Goal: Task Accomplishment & Management: Manage account settings

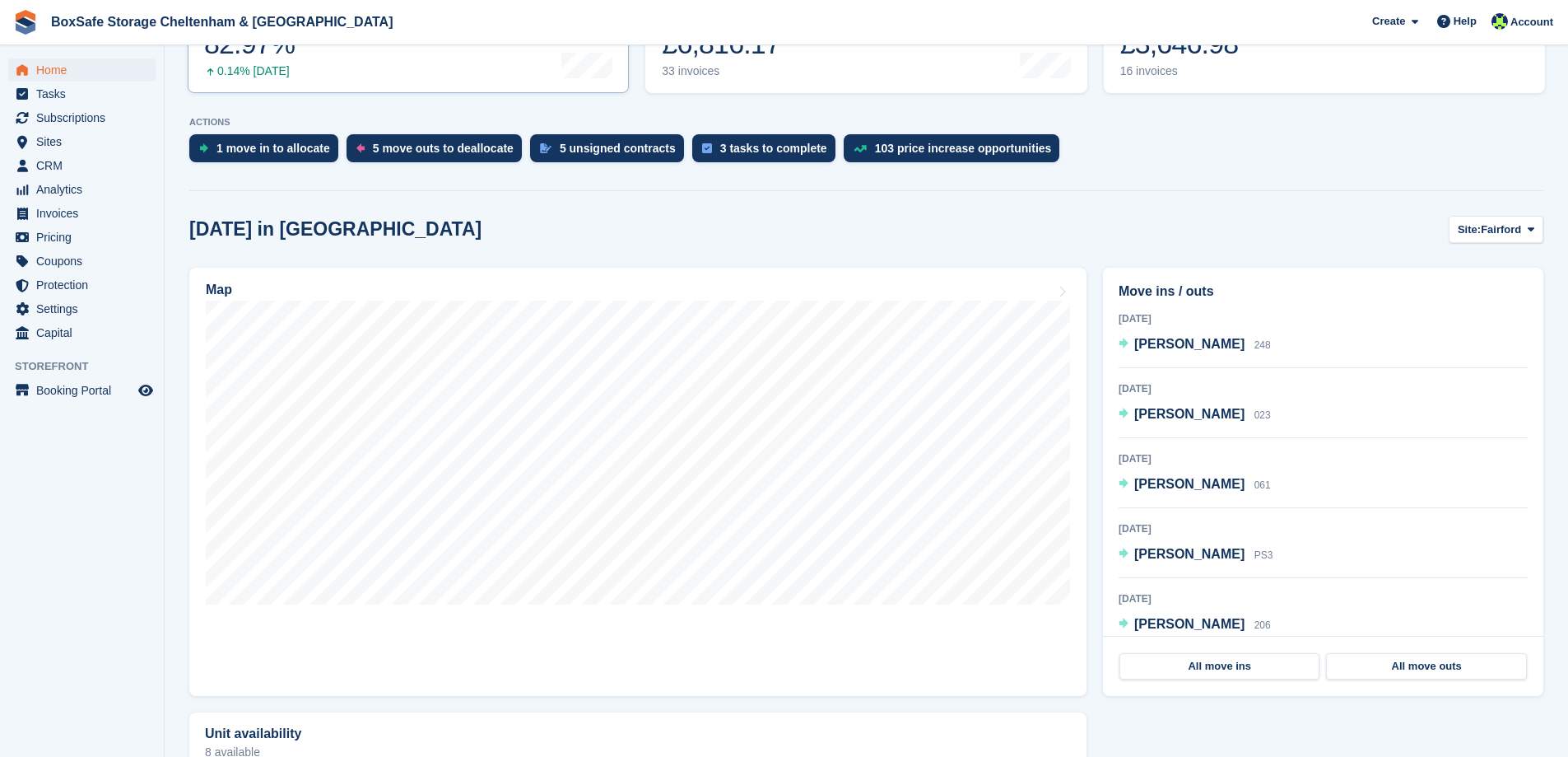
scroll to position [412, 0]
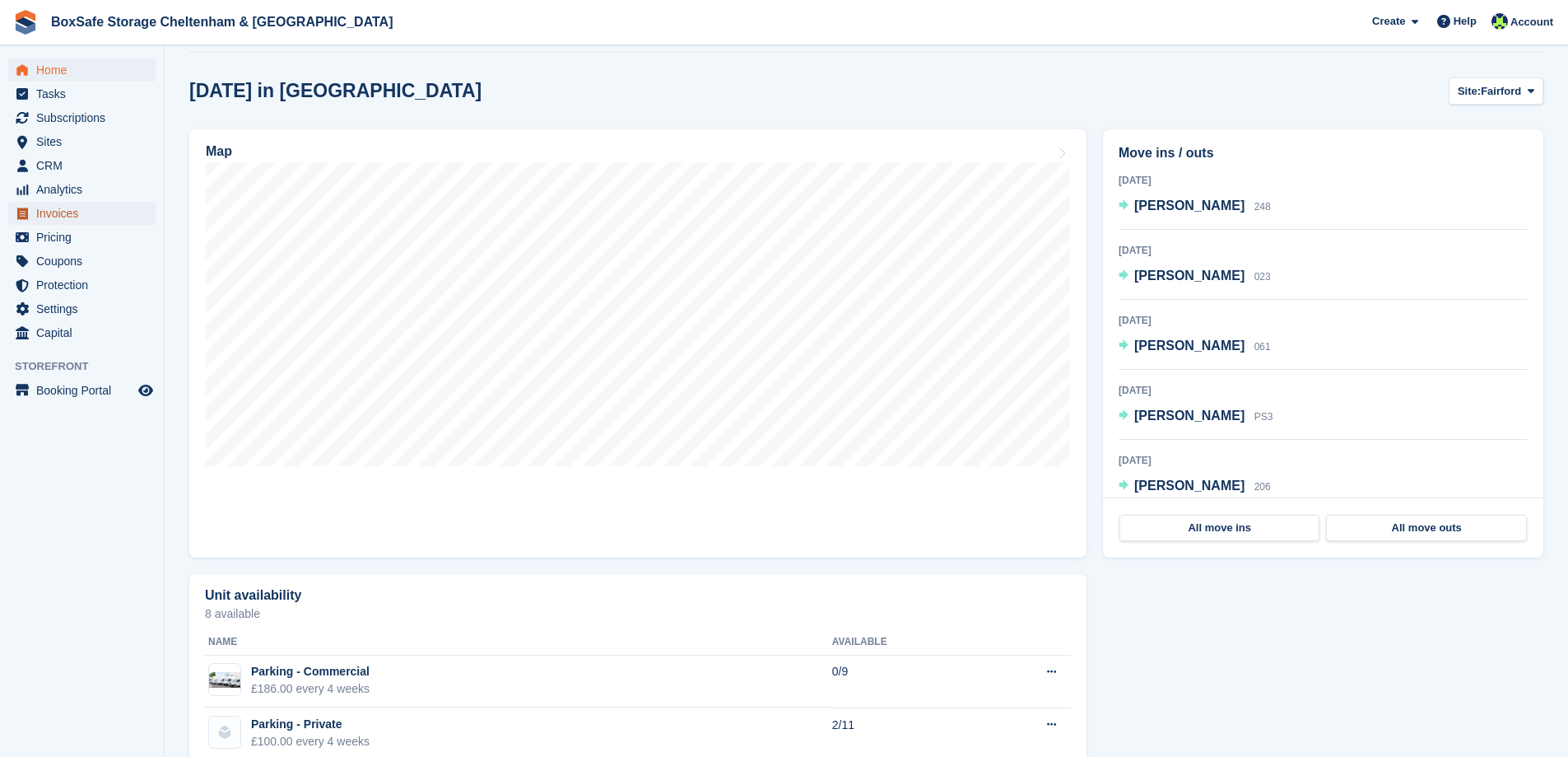
click at [58, 213] on span "Invoices" at bounding box center [85, 213] width 99 height 23
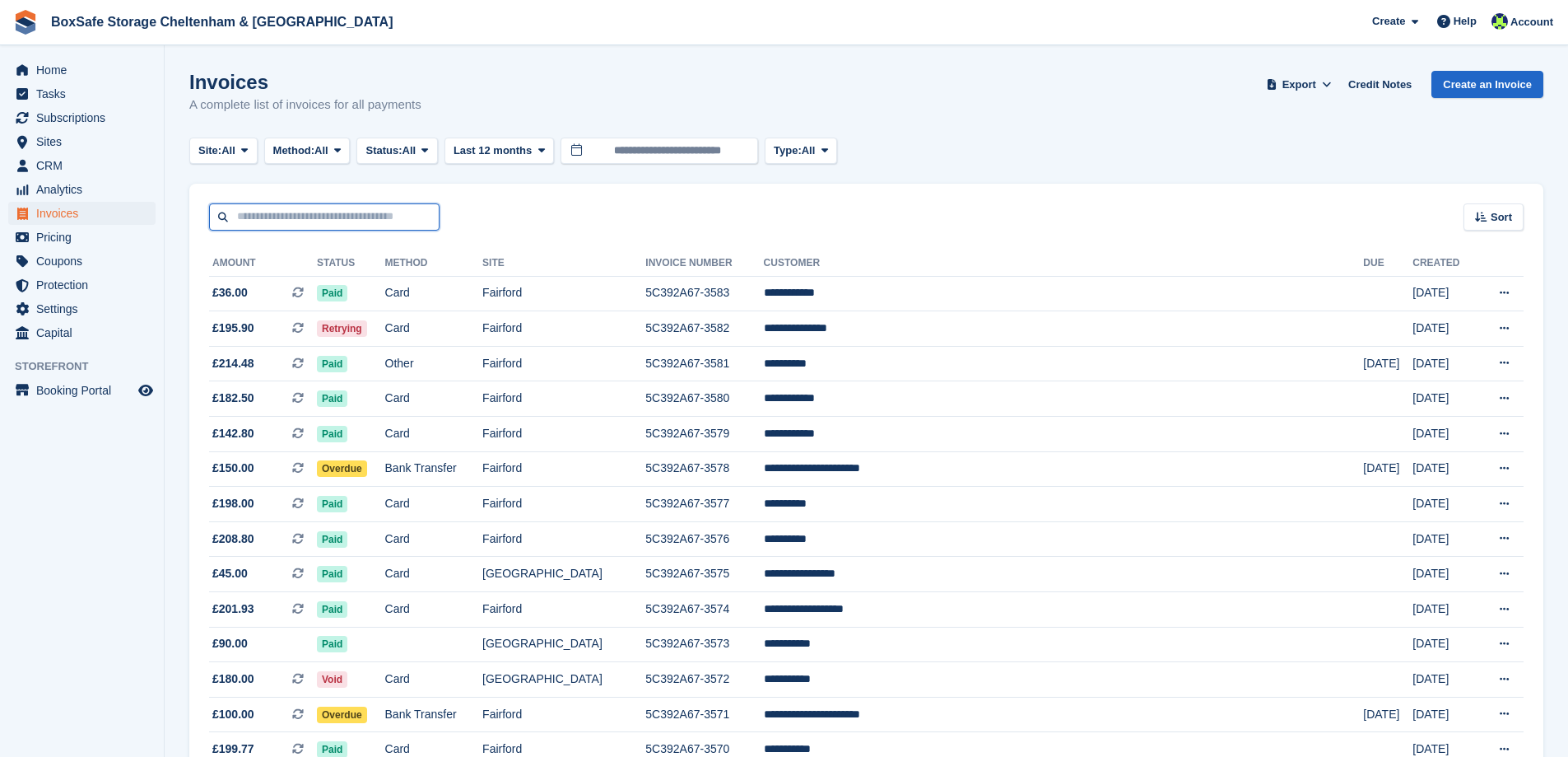
click at [268, 220] on input "text" at bounding box center [325, 217] width 230 height 27
type input "*****"
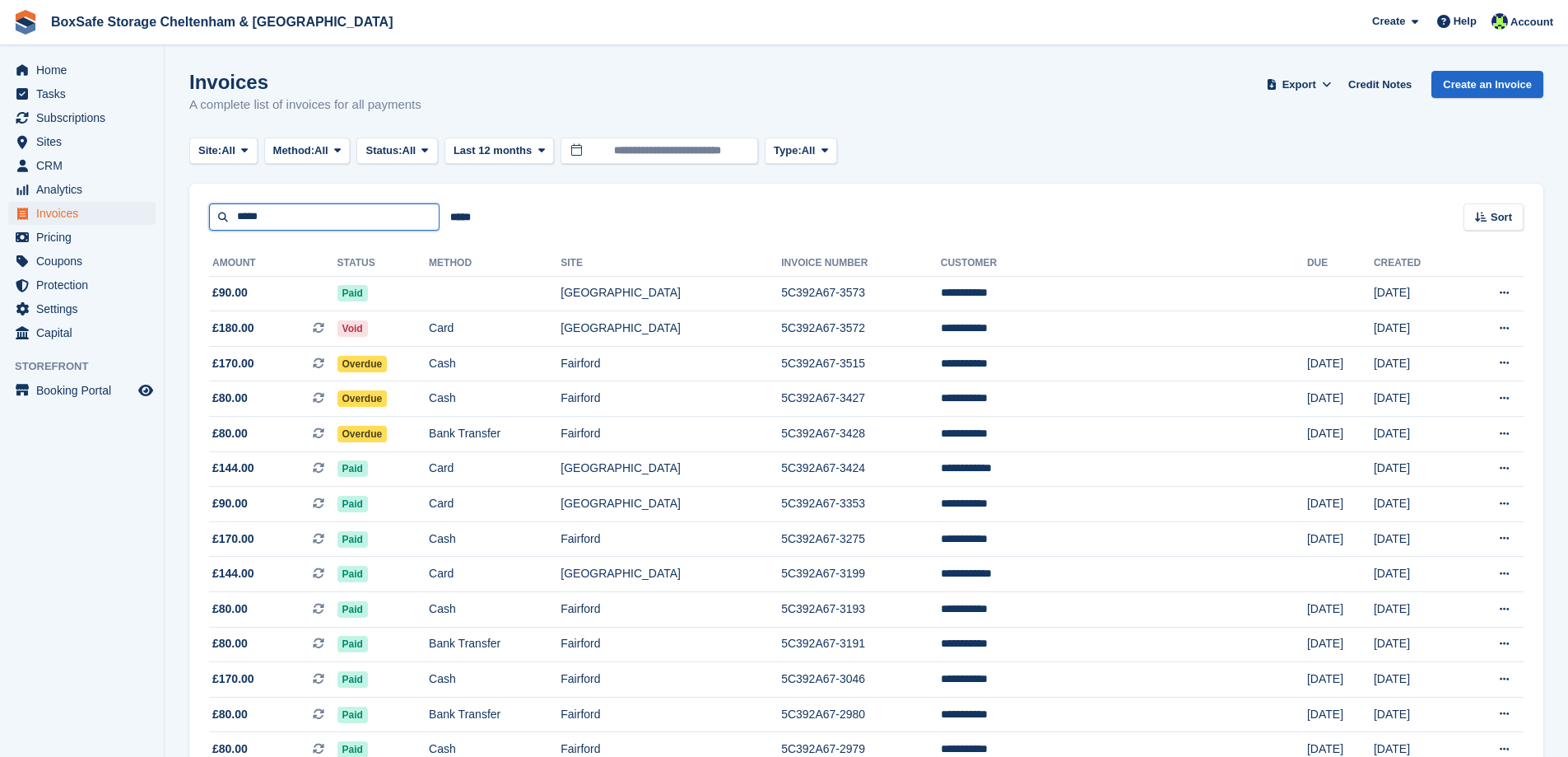
click at [275, 216] on input "*****" at bounding box center [325, 217] width 230 height 27
type input "**********"
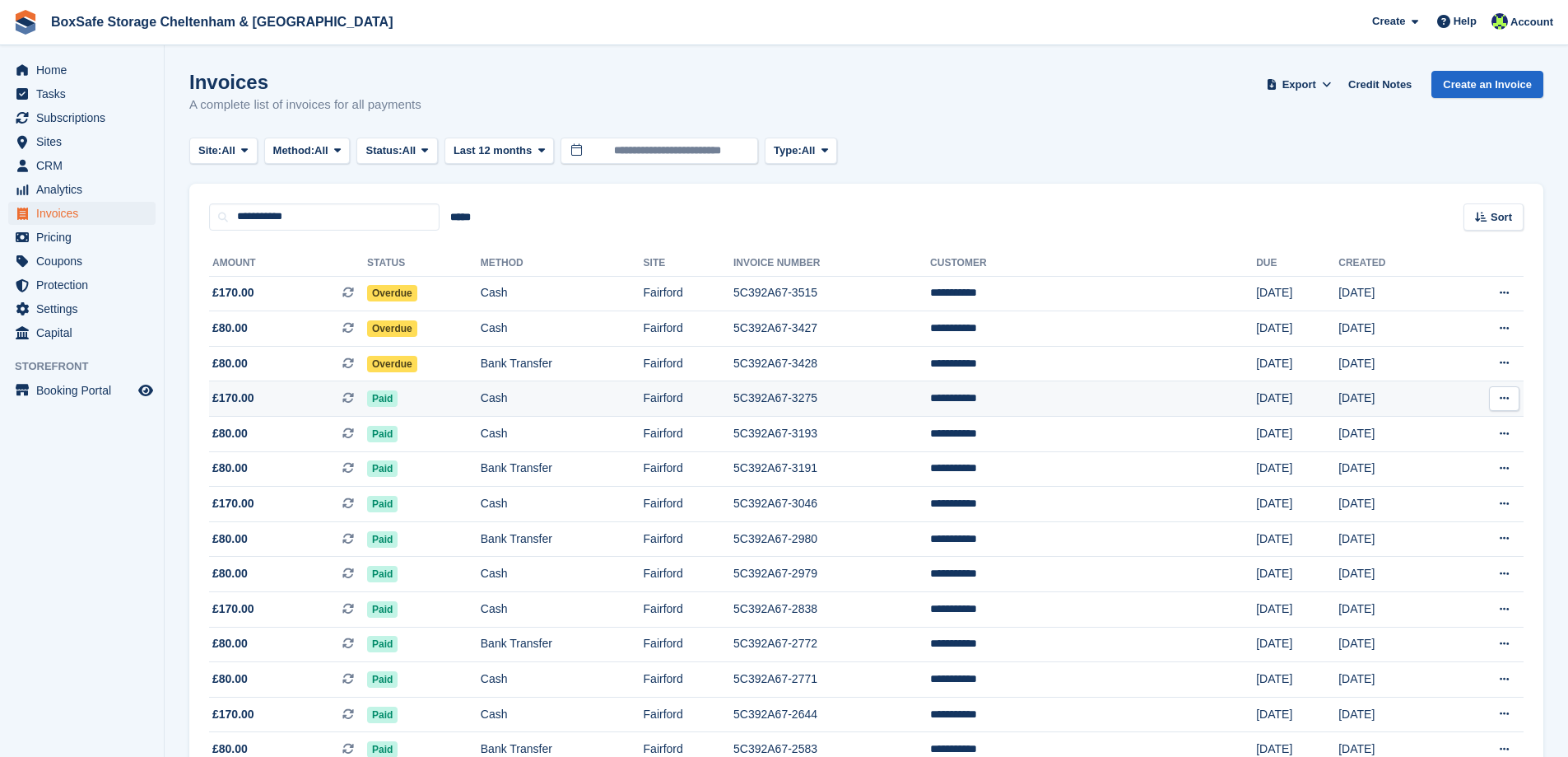
click at [481, 411] on td "Paid" at bounding box center [424, 399] width 113 height 36
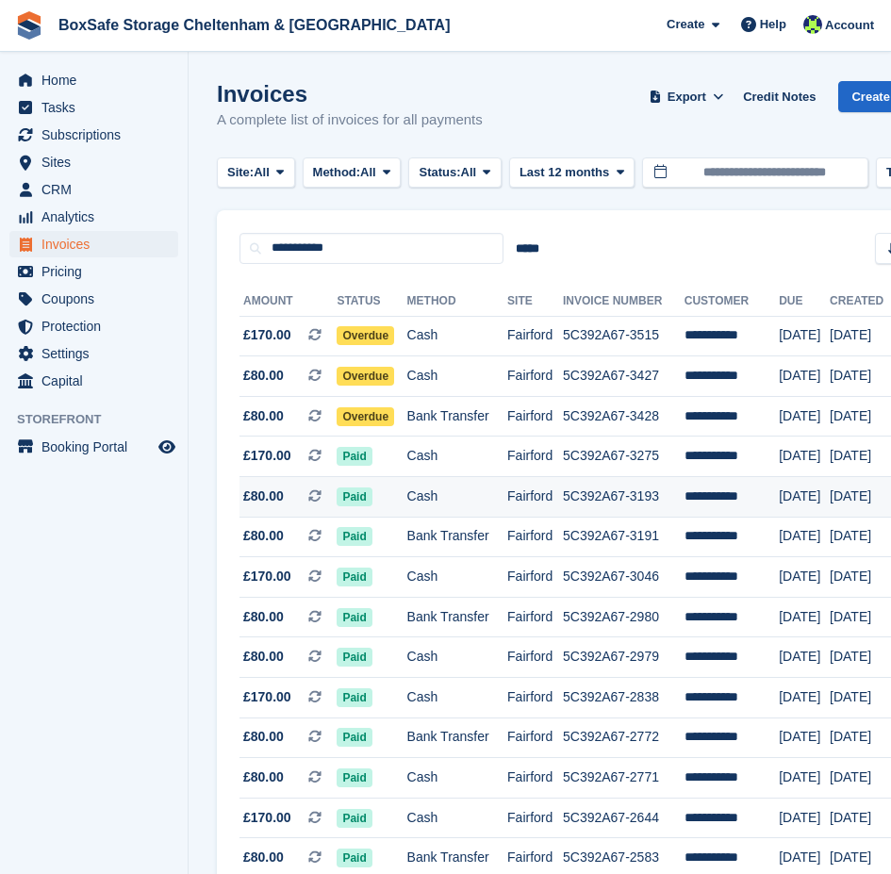
click at [451, 506] on td "Cash" at bounding box center [457, 497] width 101 height 41
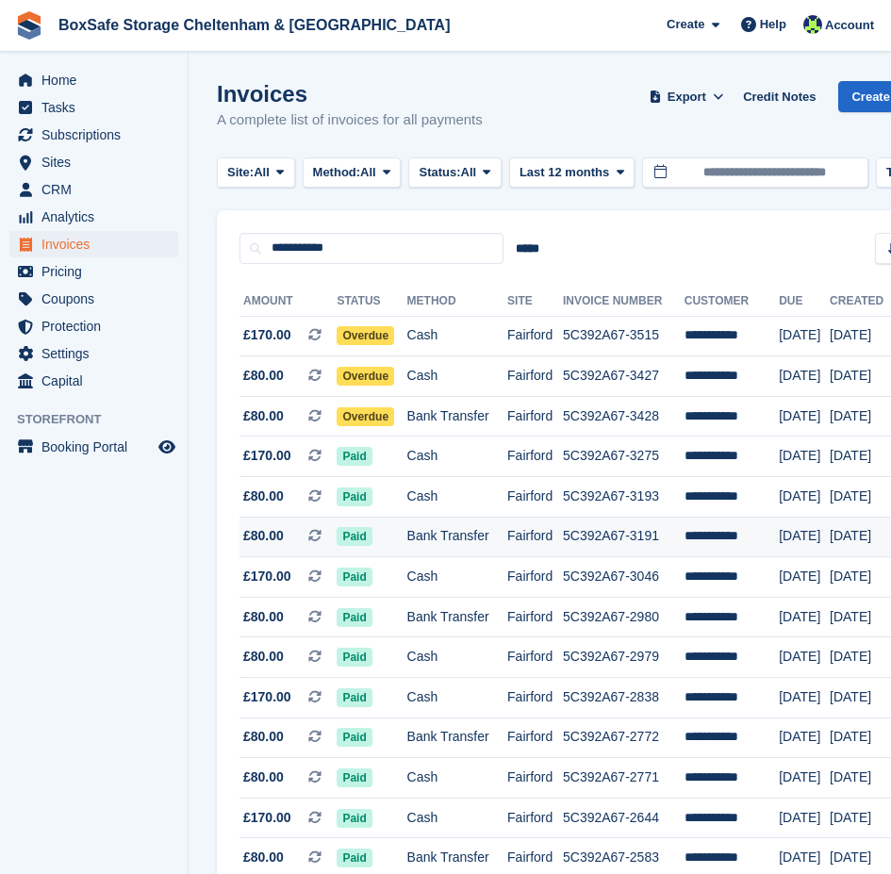
click at [461, 534] on td "Bank Transfer" at bounding box center [457, 537] width 101 height 41
click at [424, 522] on td "Bank Transfer" at bounding box center [457, 537] width 101 height 41
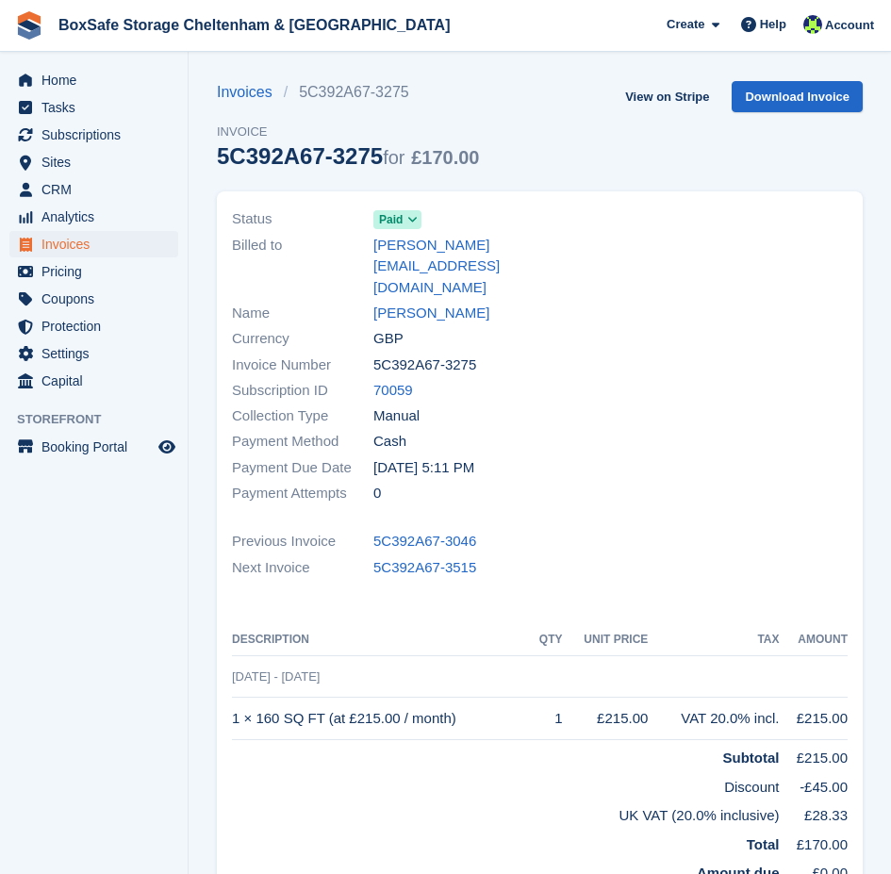
drag, startPoint x: 479, startPoint y: 319, endPoint x: 373, endPoint y: 325, distance: 106.8
click at [373, 352] on div "Invoice Number 5C392A67-3275" at bounding box center [380, 364] width 297 height 25
copy div "5C392A67-3275"
drag, startPoint x: 461, startPoint y: 680, endPoint x: 235, endPoint y: 687, distance: 226.5
click at [235, 698] on td "1 × 160 SQ FT (at £215.00 / month)" at bounding box center [382, 719] width 300 height 42
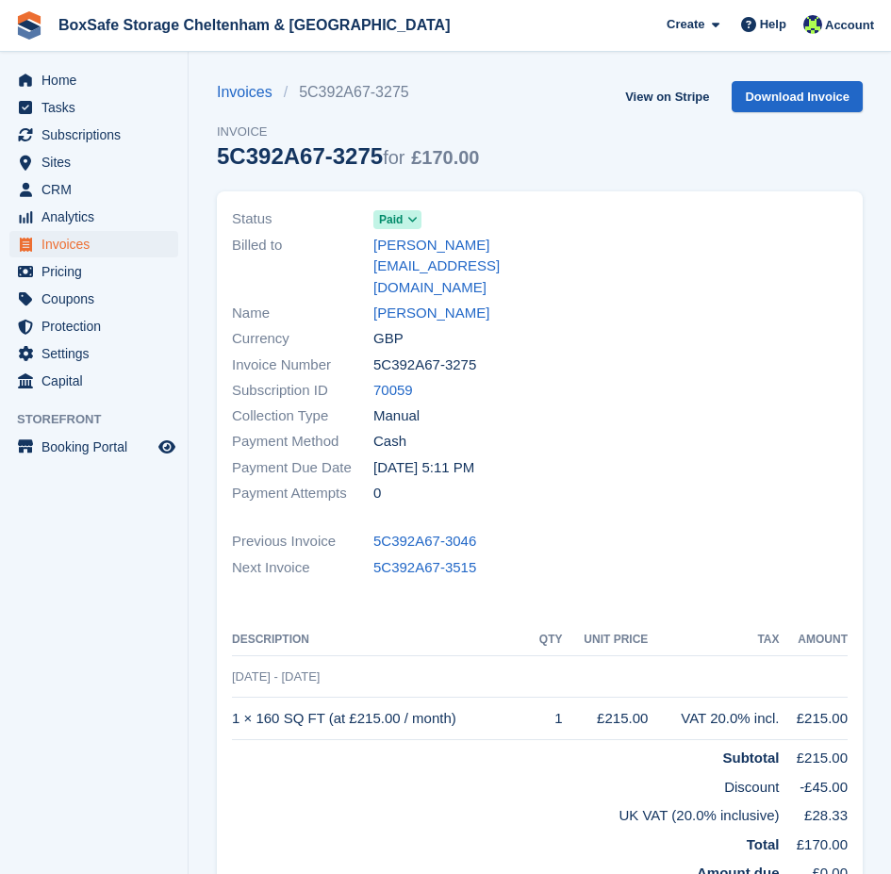
copy td "1 × 160 SQ FT (at £215.00 / month)"
drag, startPoint x: 483, startPoint y: 316, endPoint x: 367, endPoint y: 324, distance: 116.3
click at [367, 352] on div "Invoice Number 5C392A67-3193" at bounding box center [380, 364] width 297 height 25
copy div "5C392A67-3193"
drag, startPoint x: 495, startPoint y: 684, endPoint x: 236, endPoint y: 684, distance: 259.4
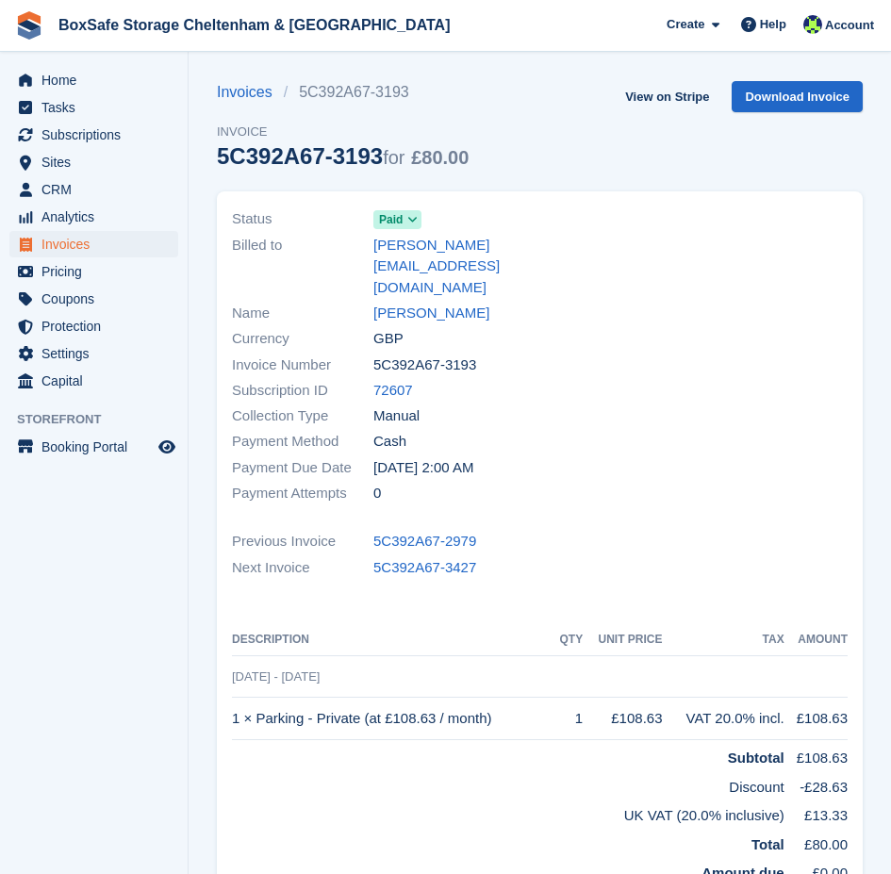
click at [236, 698] on td "1 × Parking - Private (at £108.63 / month)" at bounding box center [393, 719] width 323 height 42
copy td "1 × Parking - Private (at £108.63 / month)"
drag, startPoint x: 487, startPoint y: 321, endPoint x: 367, endPoint y: 323, distance: 119.8
click at [367, 352] on div "Invoice Number 5C392A67-3191" at bounding box center [380, 364] width 297 height 25
copy div "5C392A67-3191"
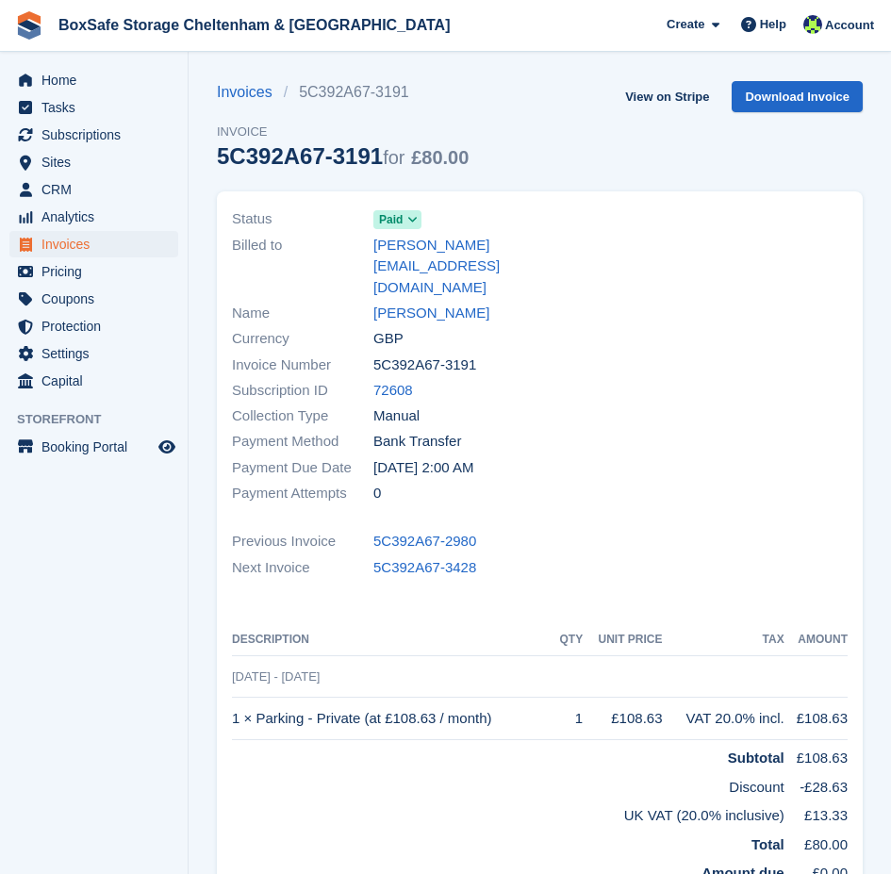
drag, startPoint x: 492, startPoint y: 321, endPoint x: 377, endPoint y: 321, distance: 115.1
click at [377, 352] on div "Invoice Number 5C392A67-3191" at bounding box center [380, 364] width 297 height 25
copy span "5C392A67-3191"
drag, startPoint x: 513, startPoint y: 676, endPoint x: 234, endPoint y: 681, distance: 279.2
click at [234, 698] on td "1 × Parking - Private (at £108.63 / month)" at bounding box center [393, 719] width 323 height 42
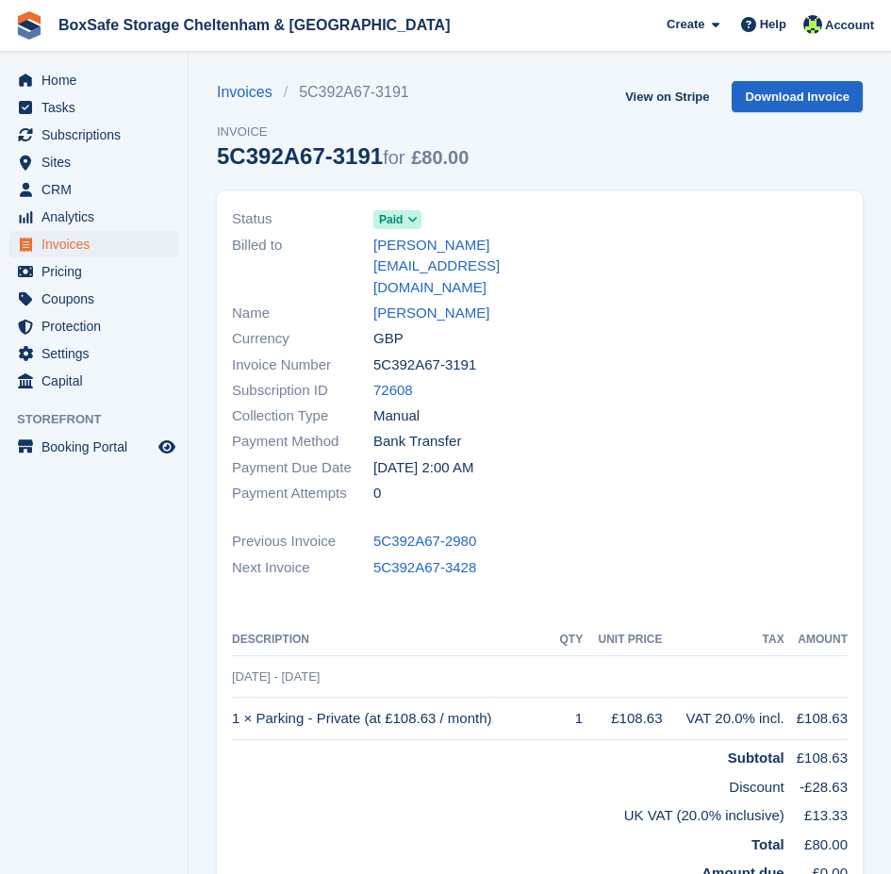
copy td "1 × Parking - Private (at £108.63 / month)"
